Goal: Navigation & Orientation: Find specific page/section

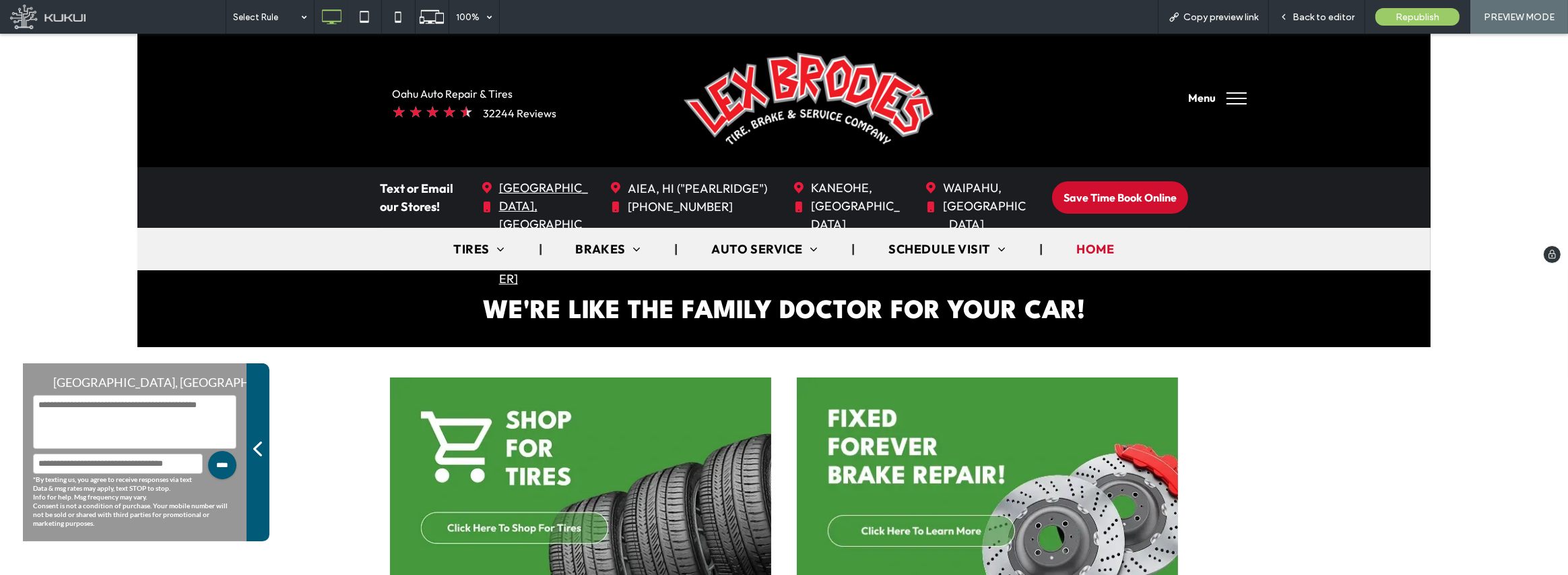
click at [544, 206] on span "[GEOGRAPHIC_DATA], [GEOGRAPHIC_DATA] [PHONE_NUMBER]" at bounding box center [543, 233] width 89 height 123
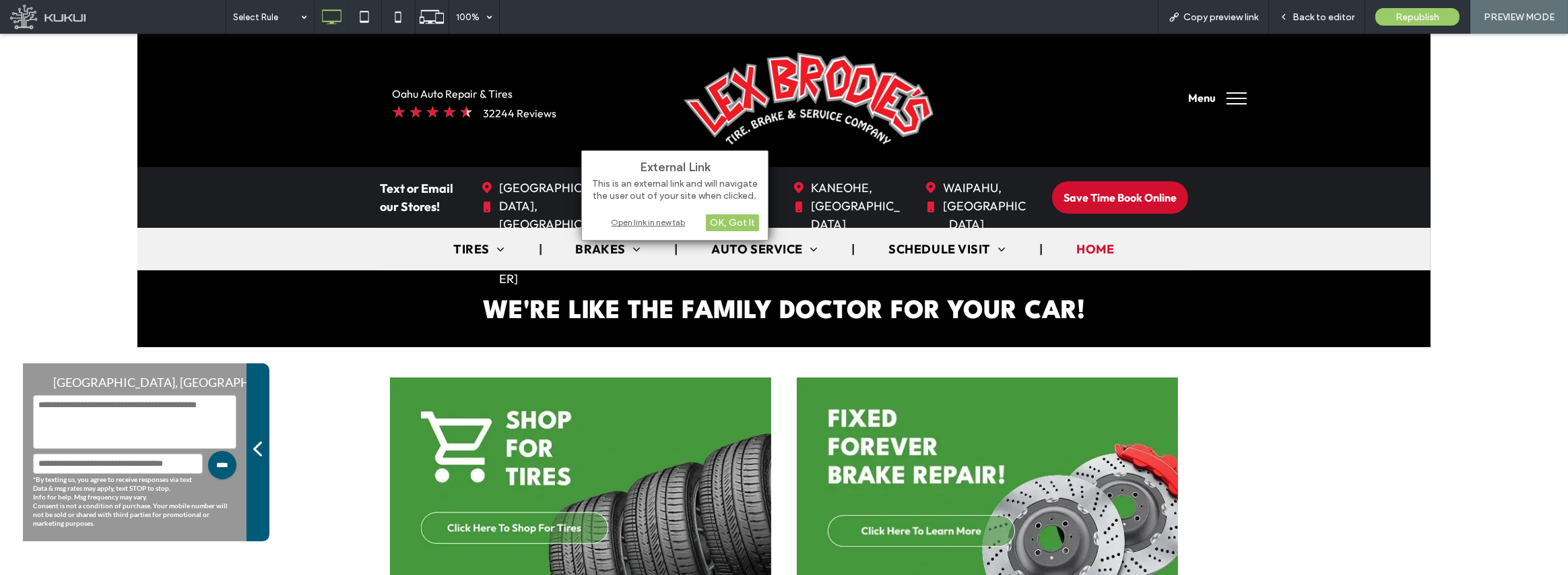
click at [647, 221] on div "Open link in new tab" at bounding box center [675, 222] width 169 height 14
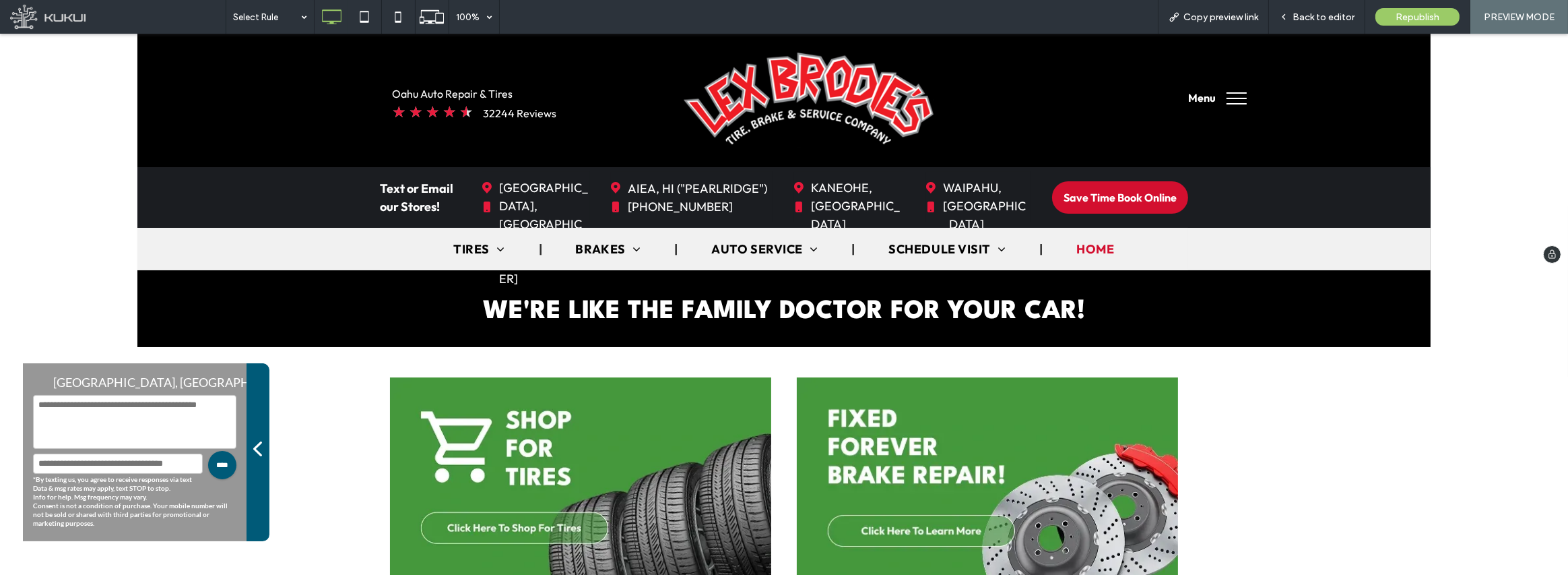
click at [48, 105] on div "Save Time and Simplify Scheduling Your Visit! Book online using our easy schedu…" at bounding box center [784, 152] width 1568 height 236
click at [688, 208] on span "AIEA, HI ("PEARLRIDGE") [PHONE_NUMBER]" at bounding box center [697, 197] width 140 height 50
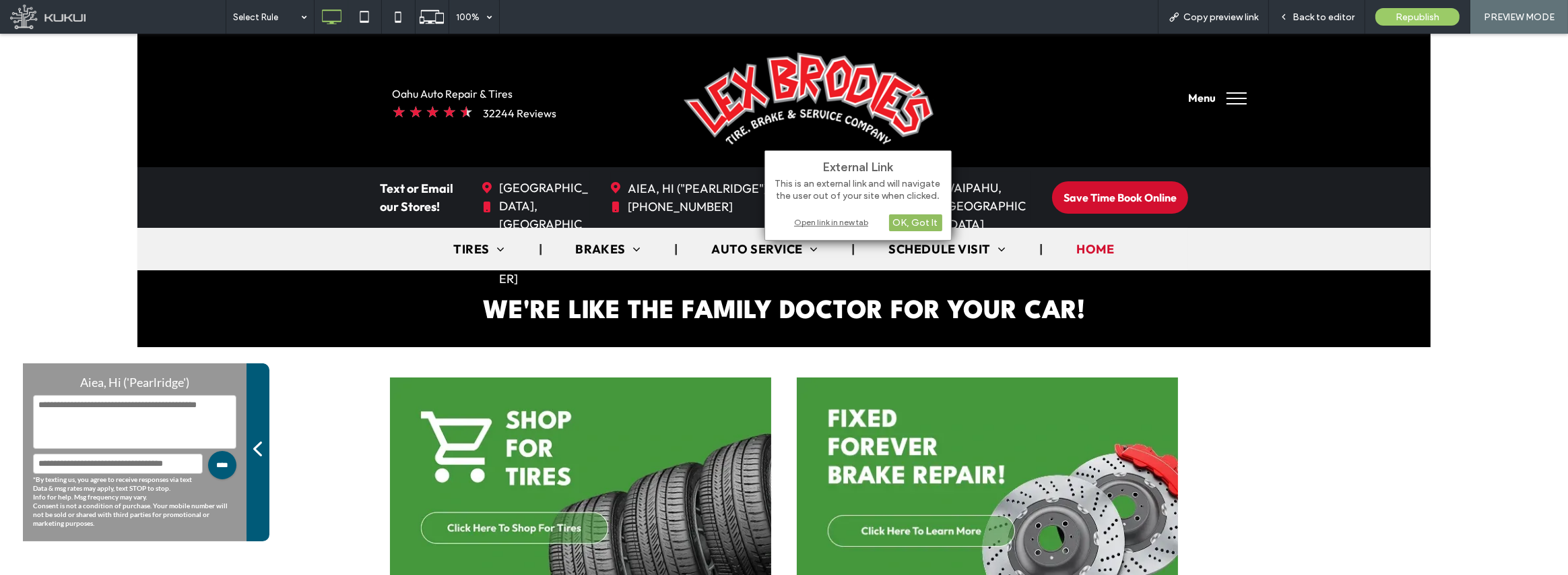
click at [928, 225] on div "OK, Got It" at bounding box center [916, 222] width 54 height 17
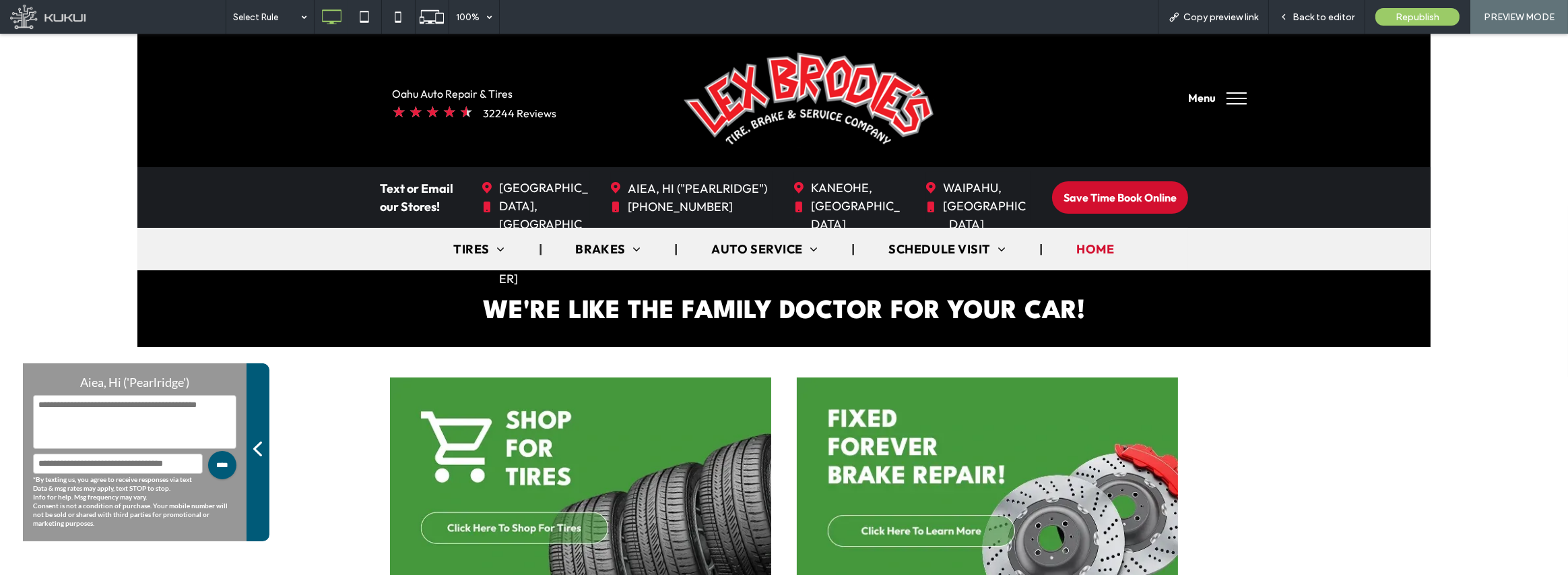
click at [262, 451] on div "Have a Question?" at bounding box center [258, 452] width 22 height 178
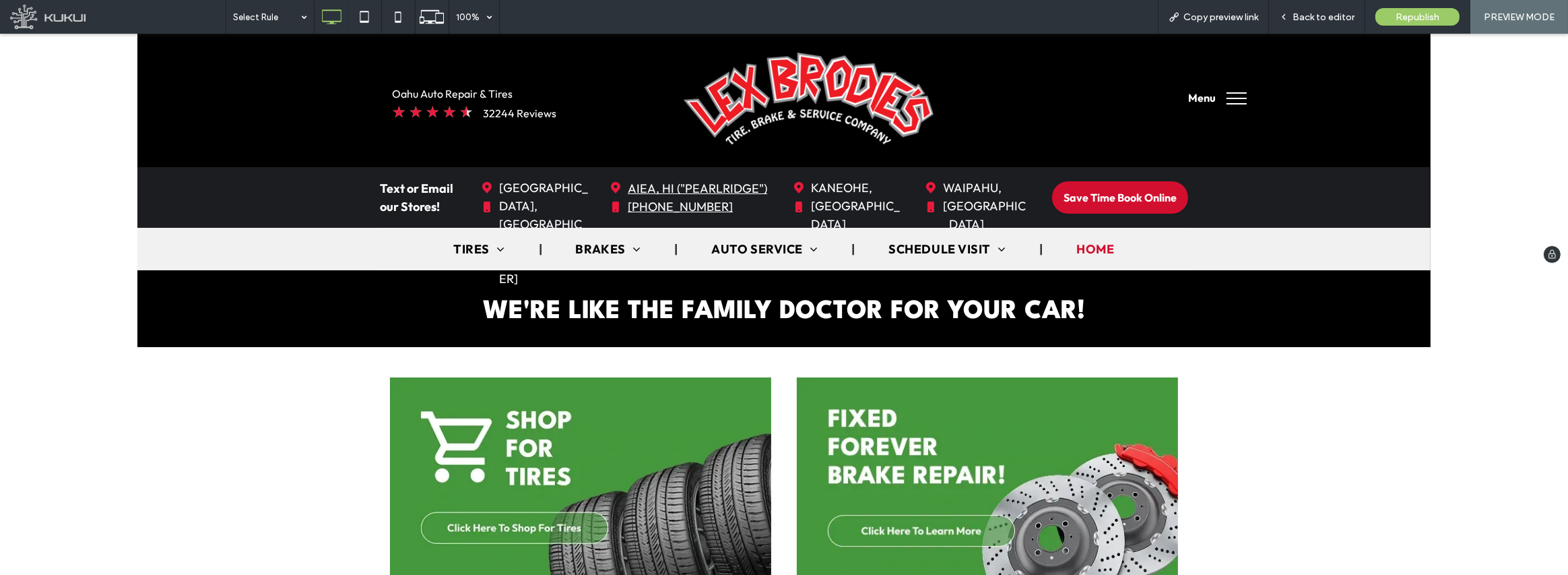
click at [693, 203] on span "AIEA, HI ("PEARLRIDGE") [PHONE_NUMBER]" at bounding box center [697, 197] width 140 height 50
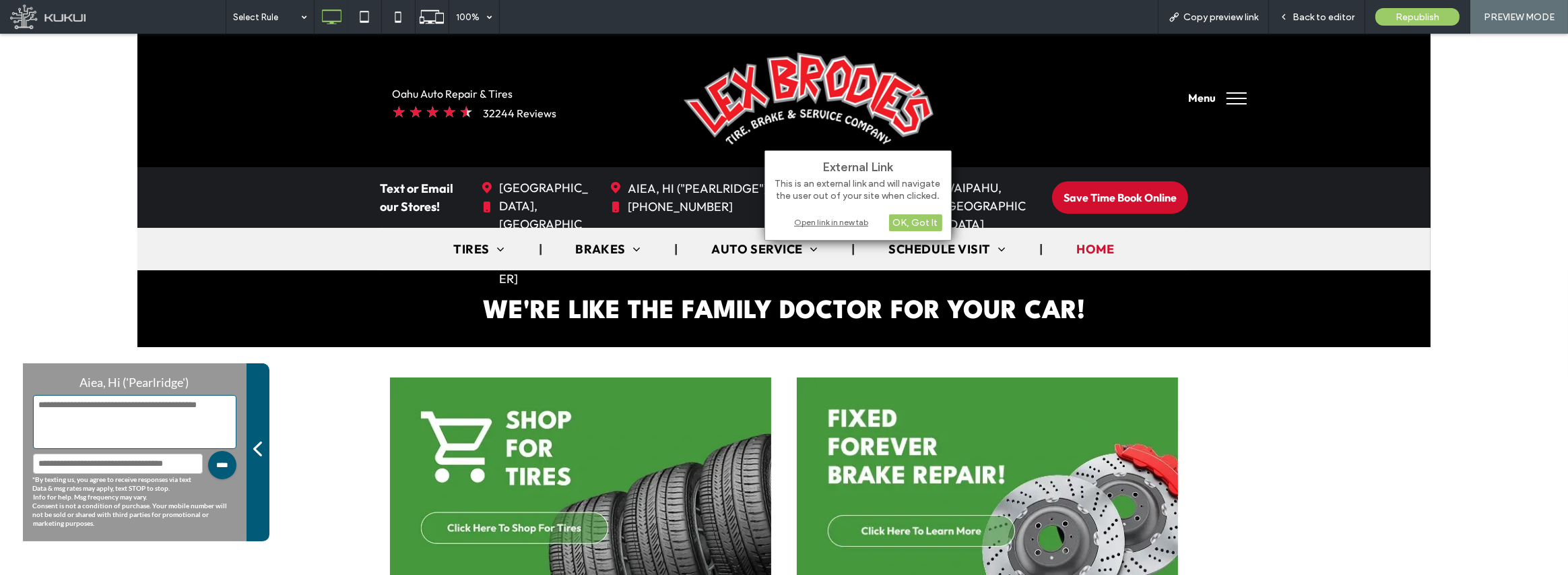
click at [180, 419] on textarea at bounding box center [135, 421] width 203 height 54
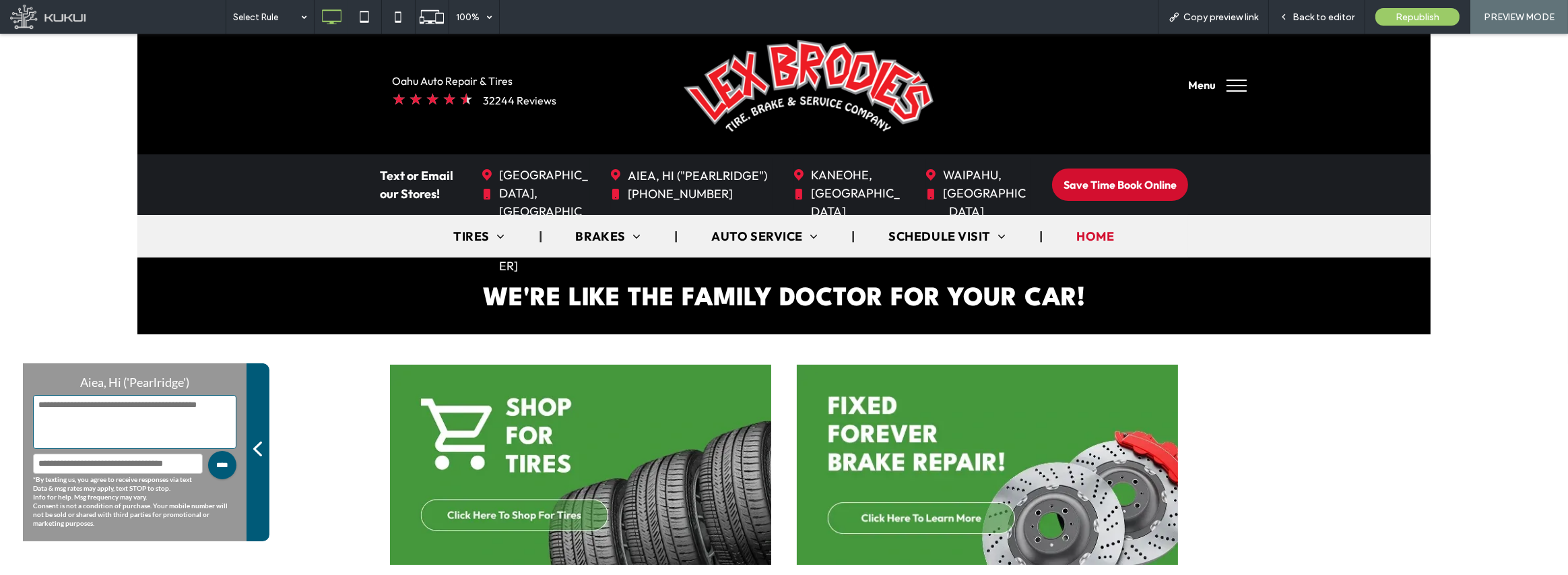
scroll to position [12, 0]
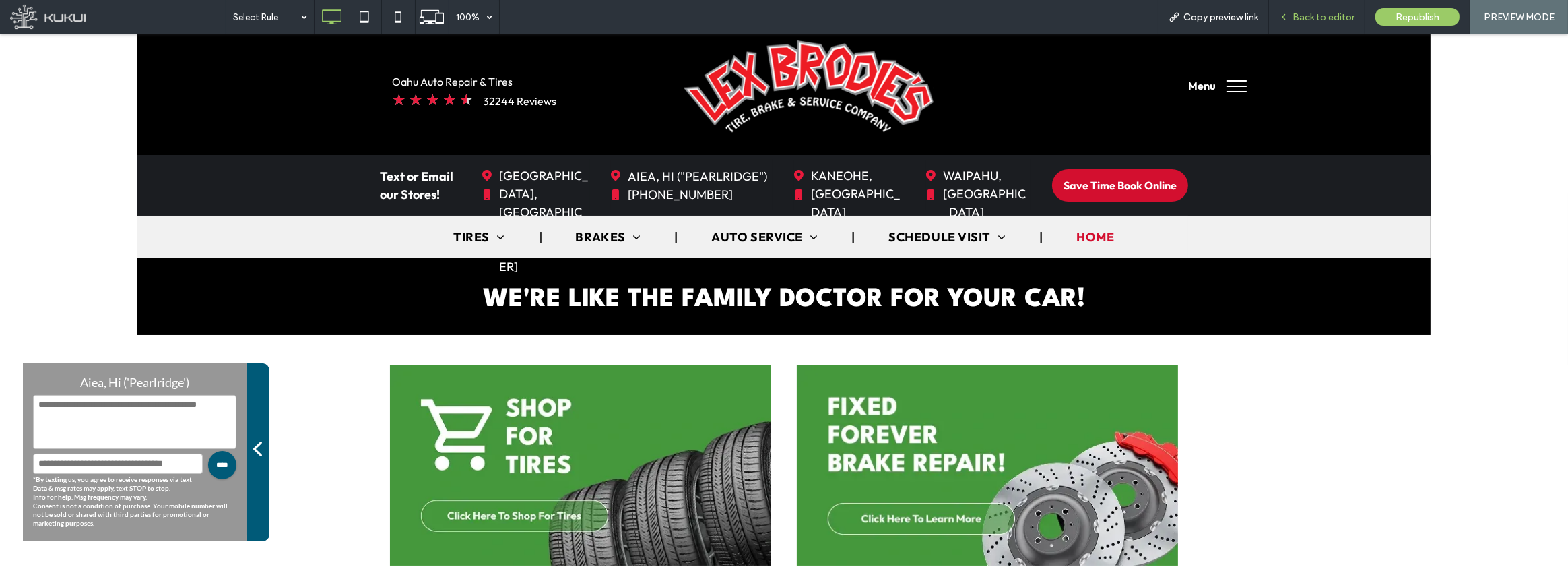
click at [1327, 21] on span "Back to editor" at bounding box center [1323, 18] width 62 height 12
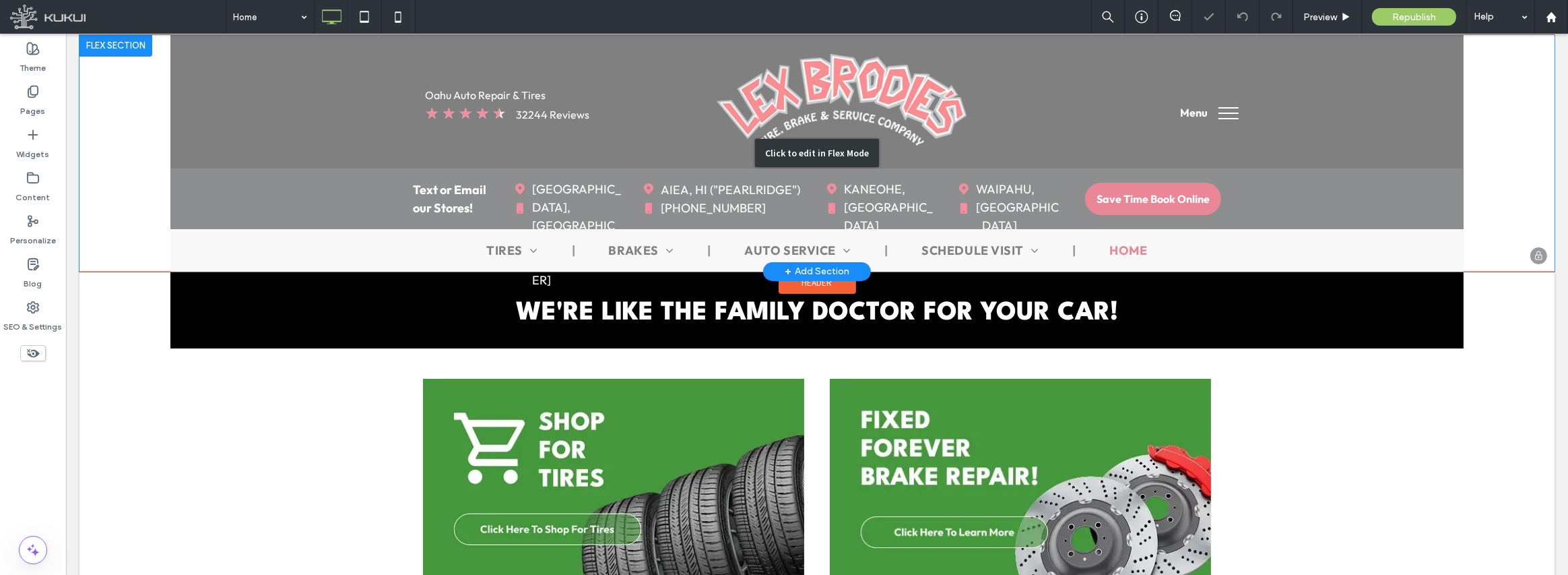
click at [590, 201] on div "Click to edit in Flex Mode" at bounding box center [816, 153] width 1475 height 236
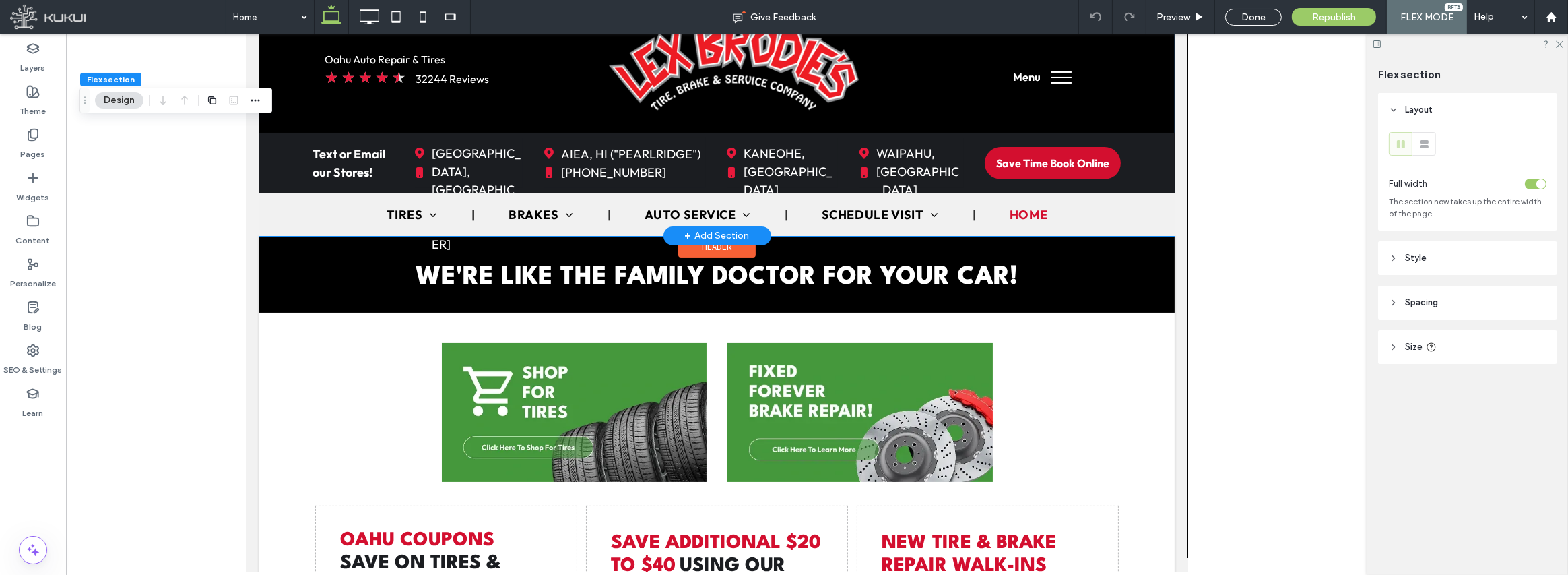
scroll to position [292, 0]
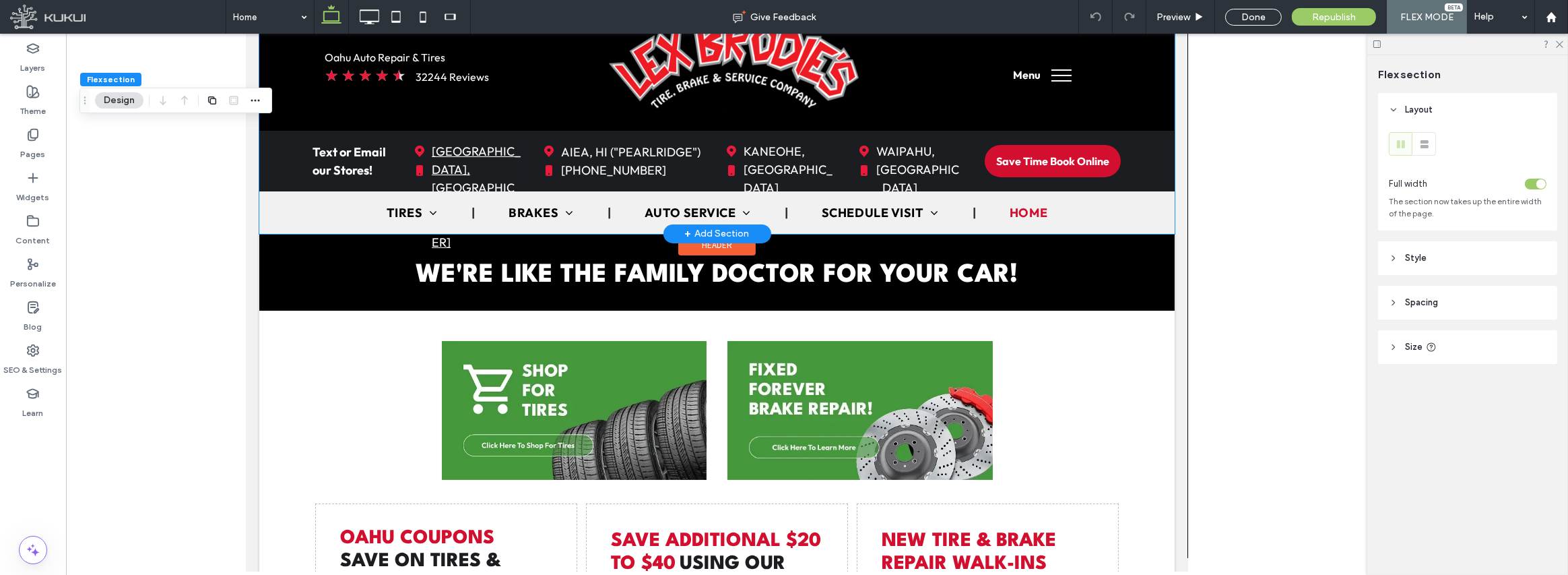
click at [490, 258] on span "[GEOGRAPHIC_DATA], [GEOGRAPHIC_DATA] [PHONE_NUMBER]" at bounding box center [475, 197] width 89 height 123
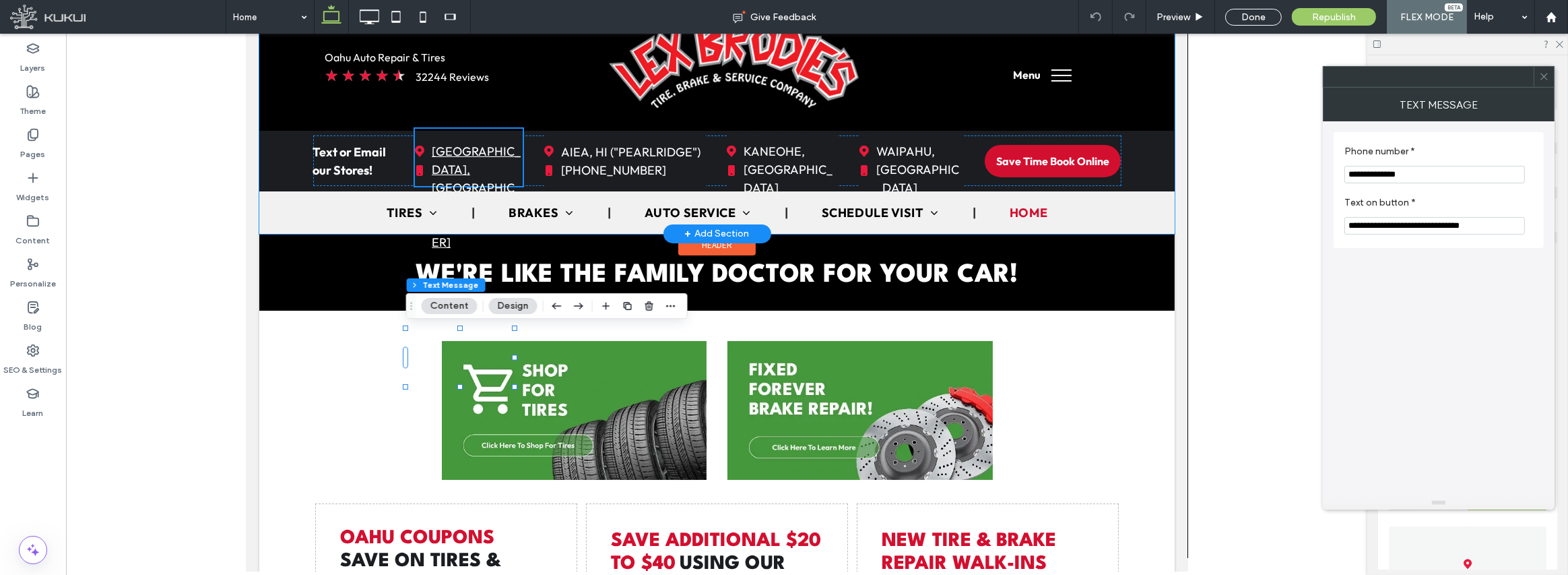
click at [490, 258] on span "[GEOGRAPHIC_DATA], [GEOGRAPHIC_DATA] [PHONE_NUMBER]" at bounding box center [475, 197] width 89 height 123
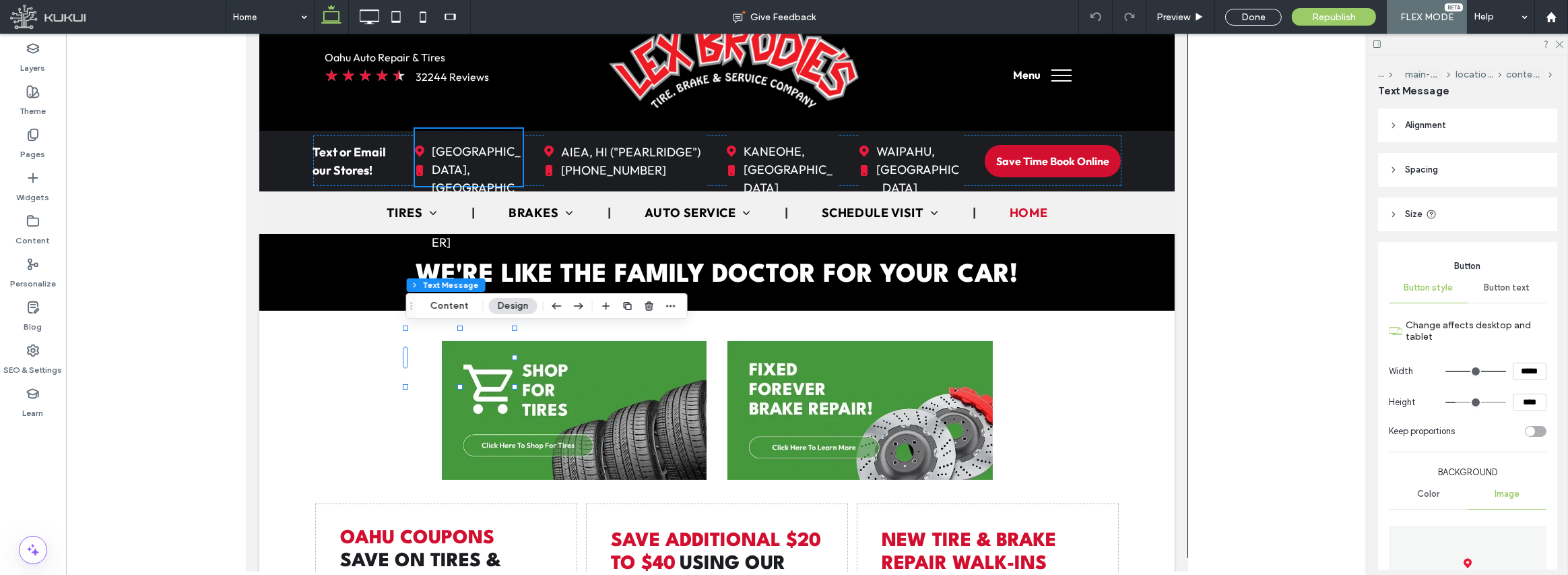
scroll to position [0, 0]
click at [1499, 286] on span "Button text" at bounding box center [1507, 288] width 46 height 11
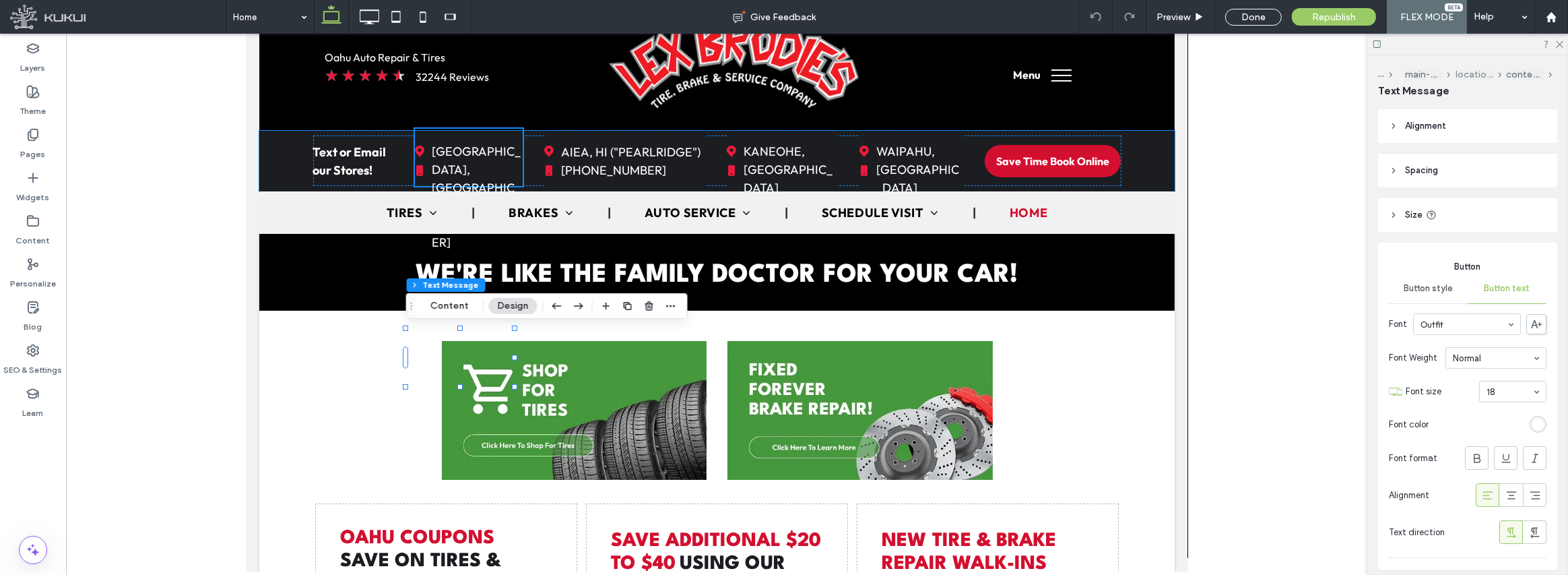
click at [1479, 71] on button "location-info-wrapper" at bounding box center [1474, 74] width 37 height 12
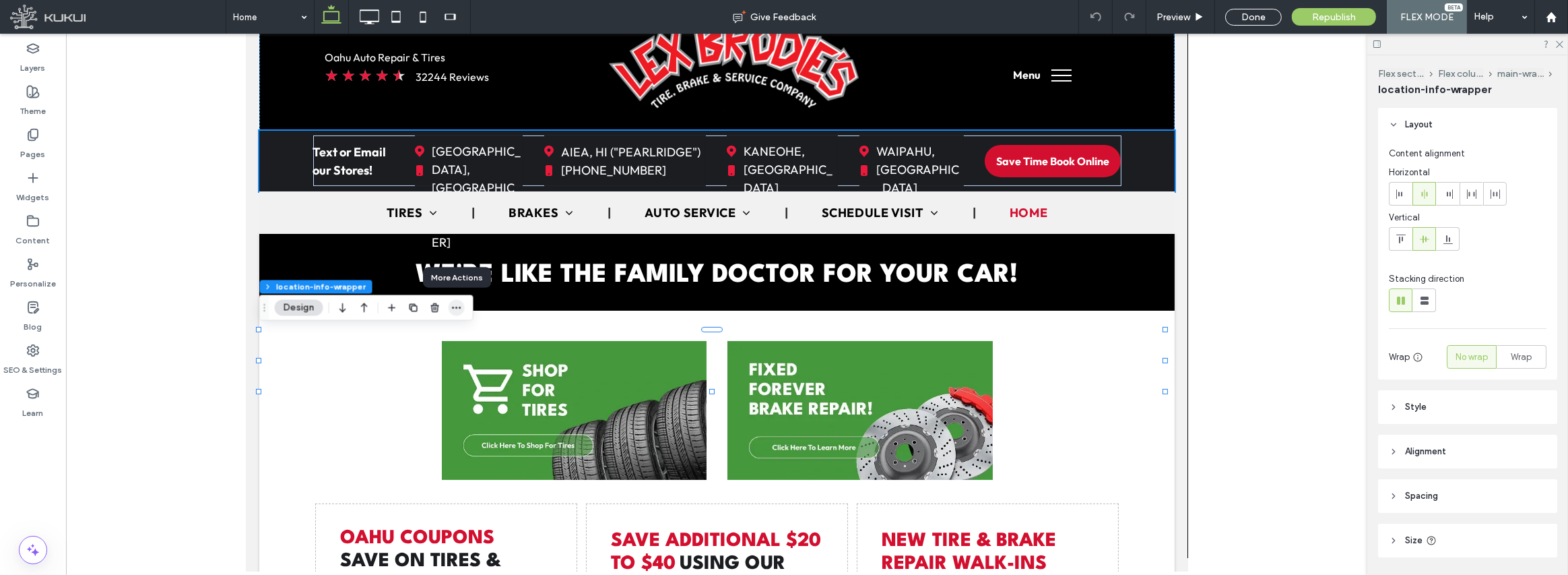
click at [460, 309] on icon "button" at bounding box center [456, 308] width 11 height 11
click at [460, 308] on use "button" at bounding box center [456, 308] width 9 height 2
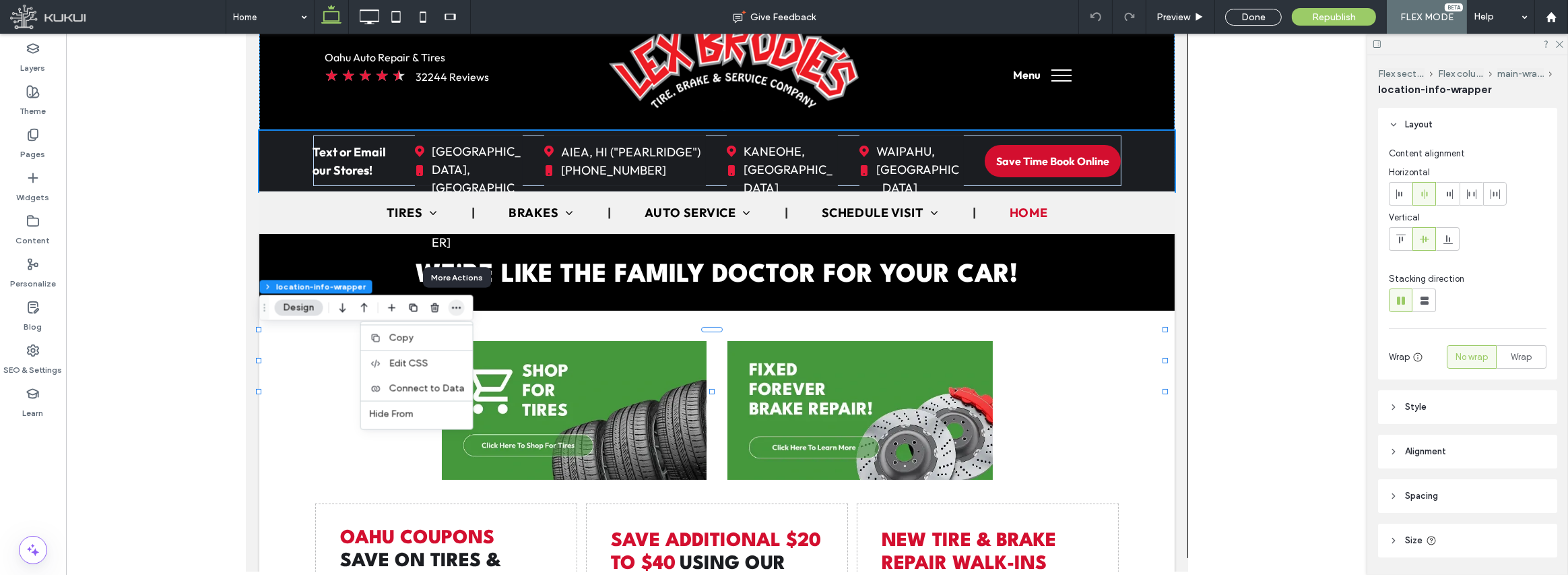
click at [460, 308] on use "button" at bounding box center [456, 308] width 9 height 2
click at [453, 307] on use "button" at bounding box center [456, 308] width 9 height 2
click at [193, 390] on div at bounding box center [717, 303] width 1301 height 538
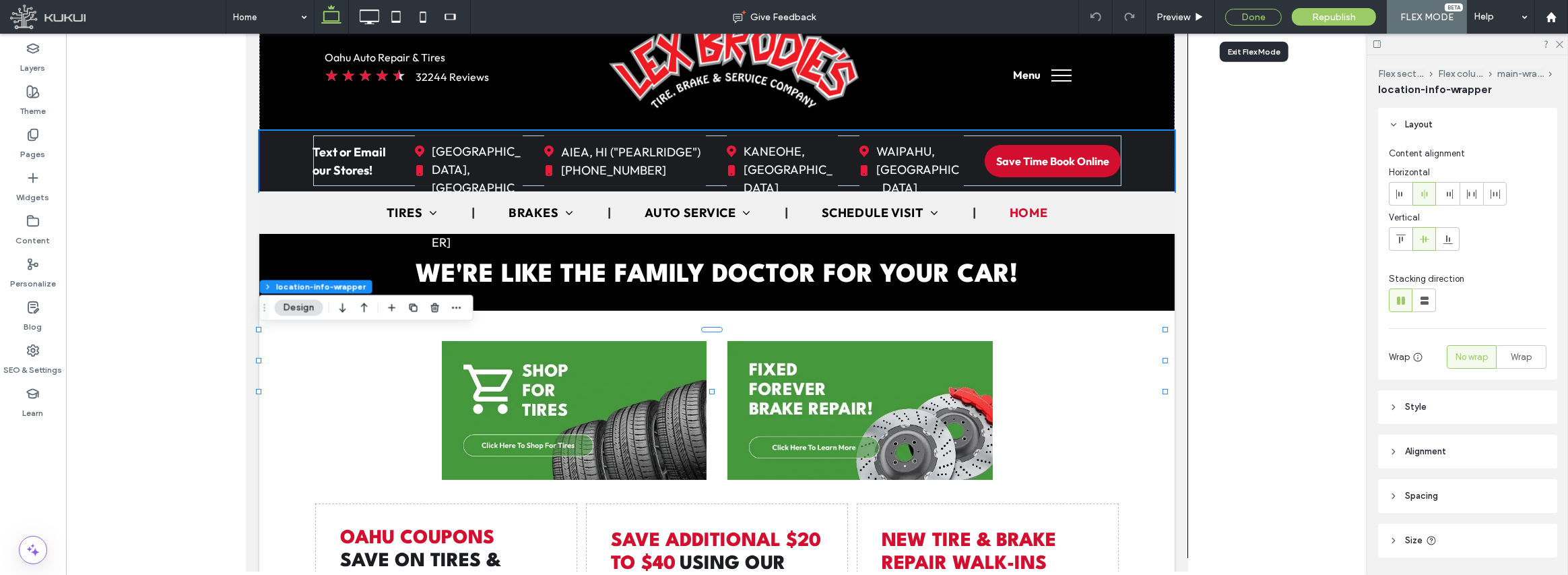
click at [1269, 14] on div "Done" at bounding box center [1254, 17] width 57 height 17
